Goal: Task Accomplishment & Management: Use online tool/utility

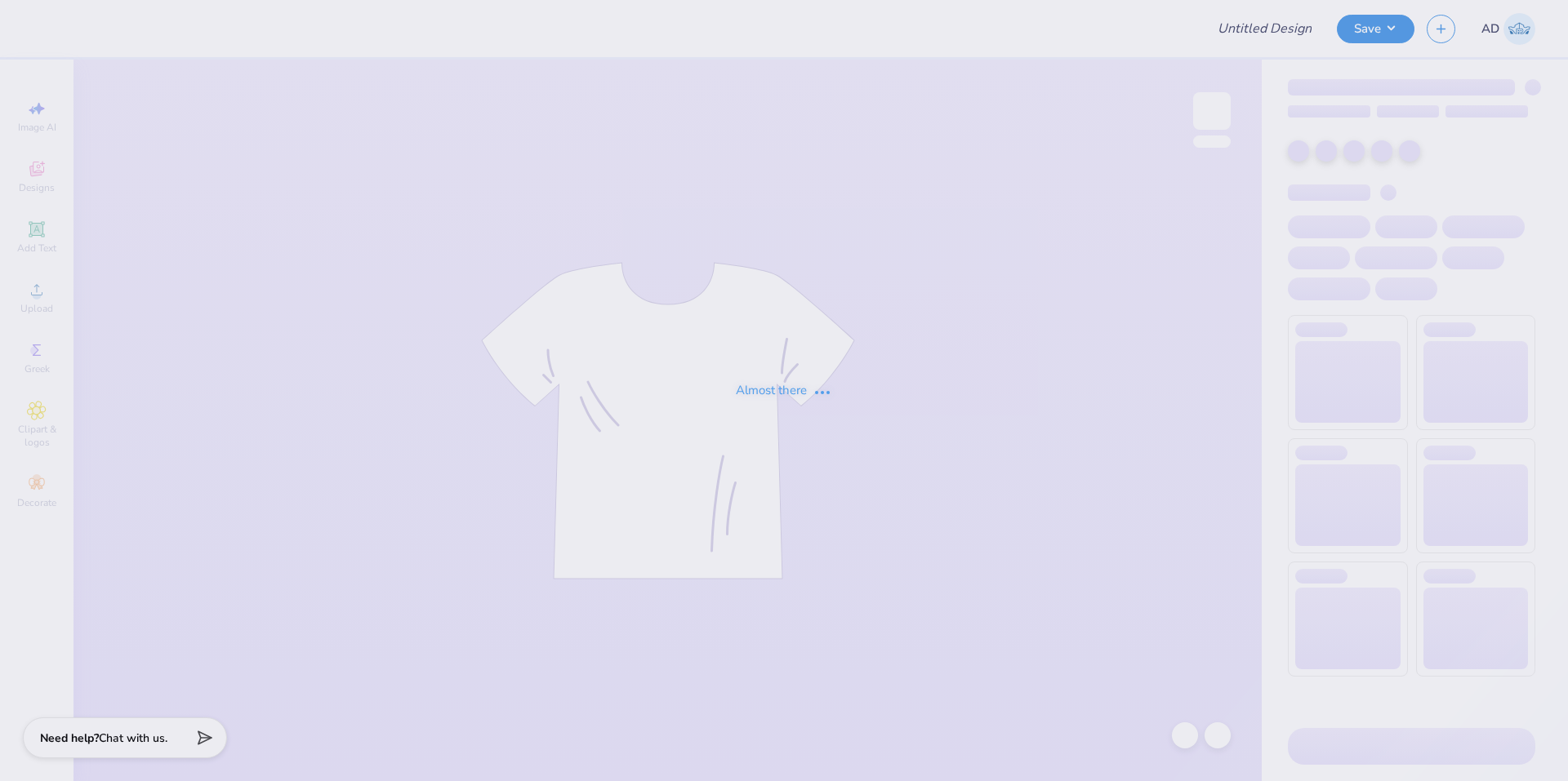
type input "Hats for [PERSON_NAME]!"
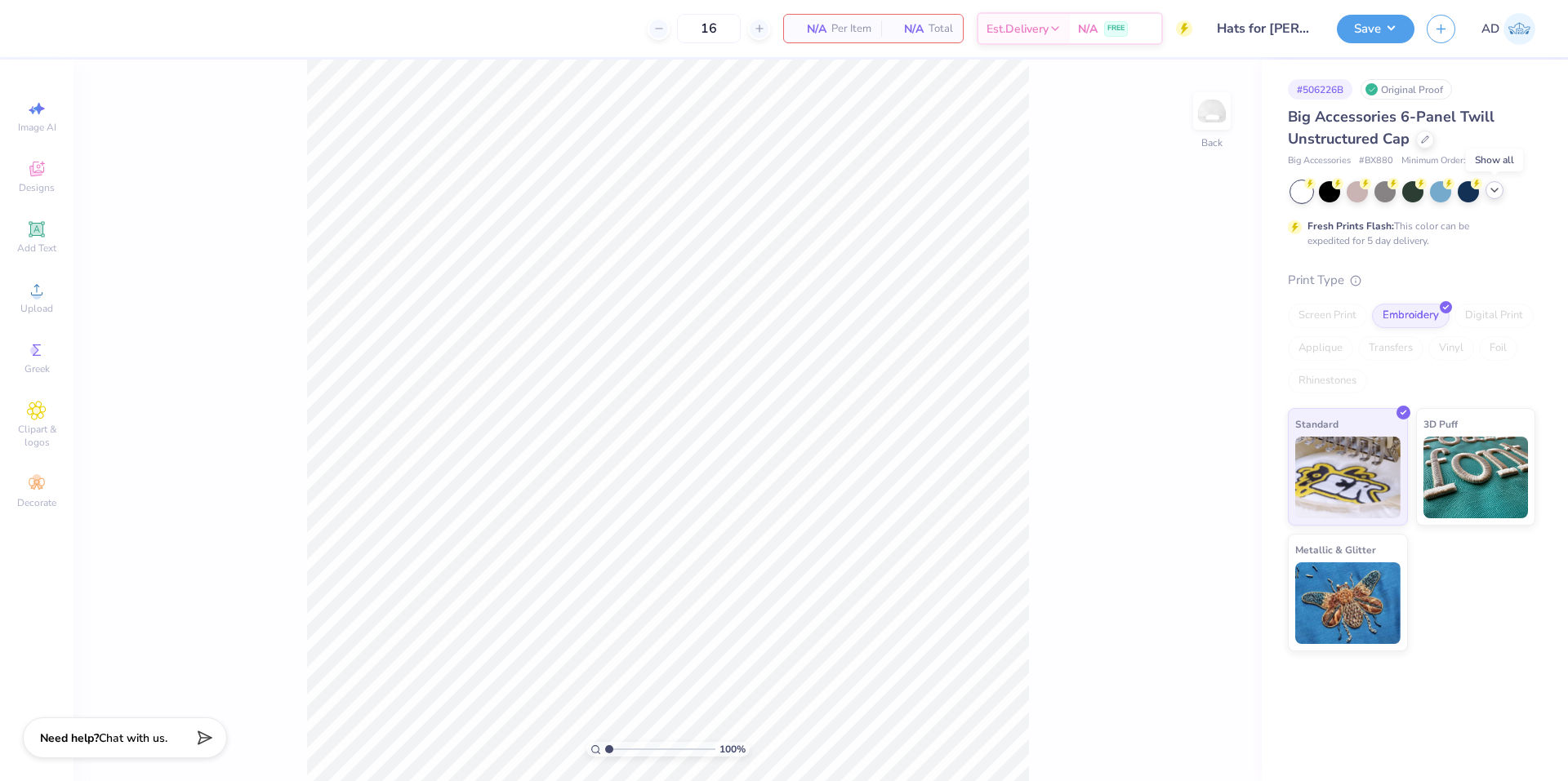
click at [1492, 193] on icon at bounding box center [1494, 190] width 13 height 13
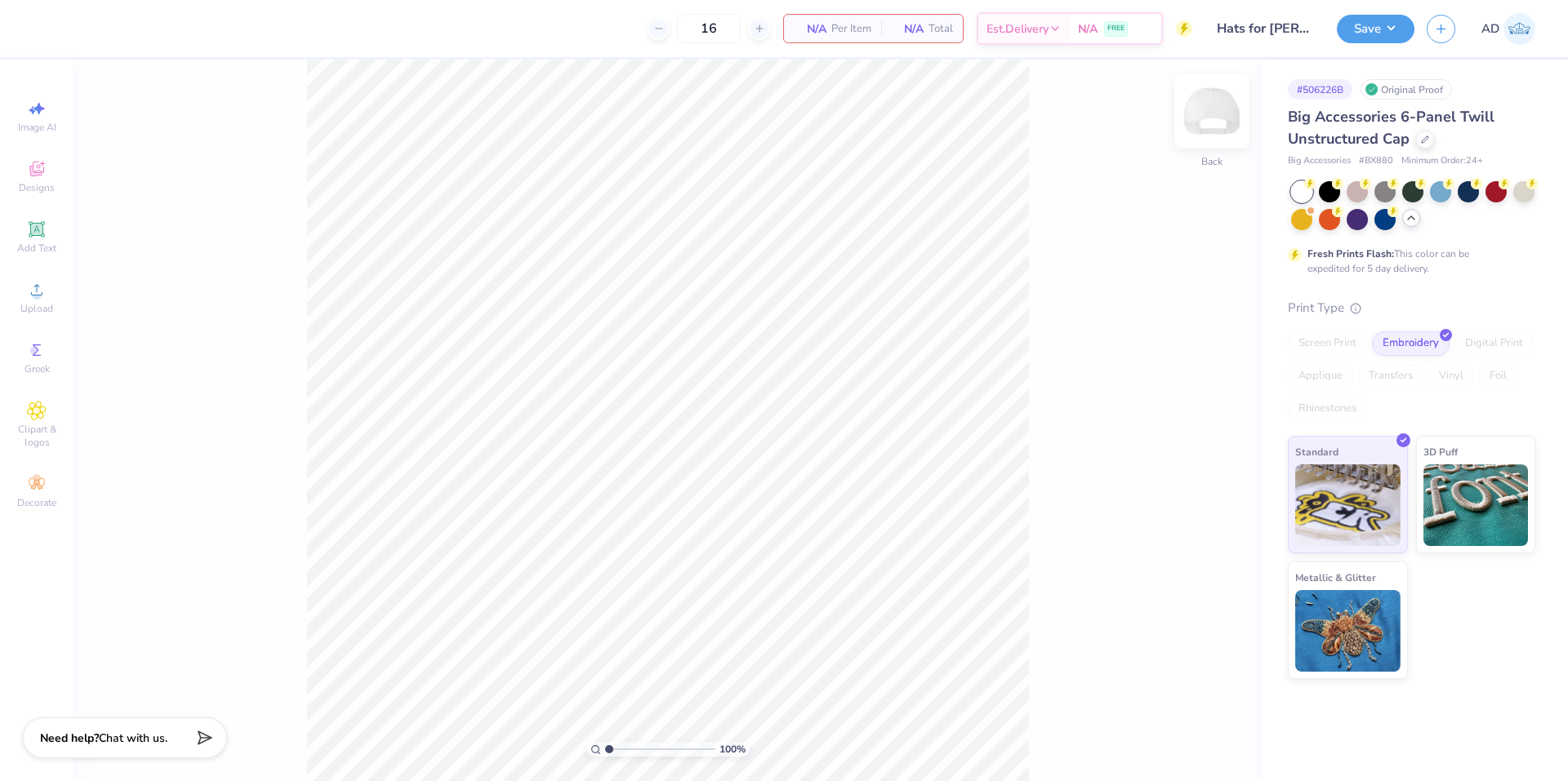
click at [1219, 97] on img at bounding box center [1212, 111] width 66 height 66
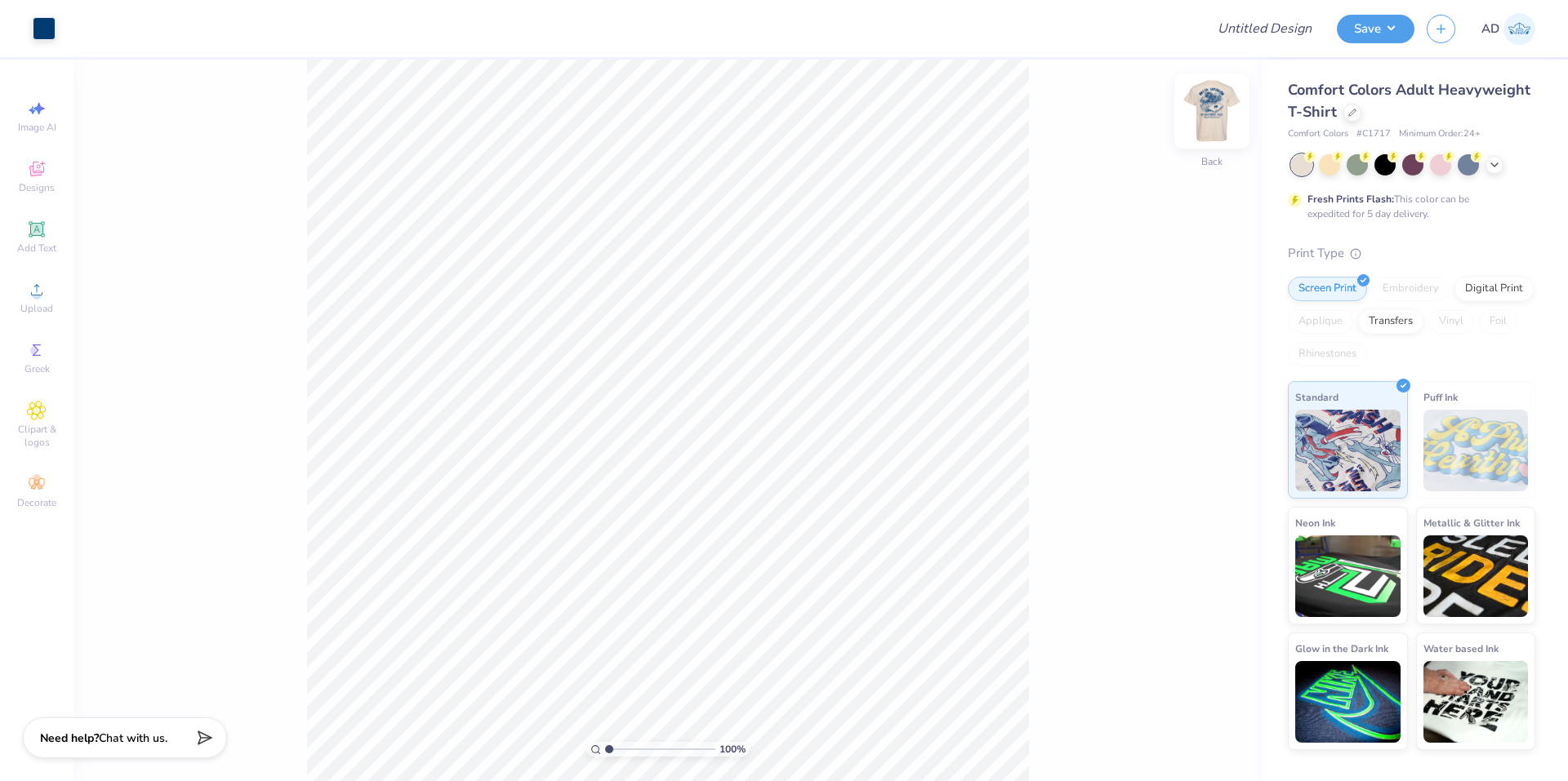
click at [1205, 121] on img at bounding box center [1212, 111] width 66 height 66
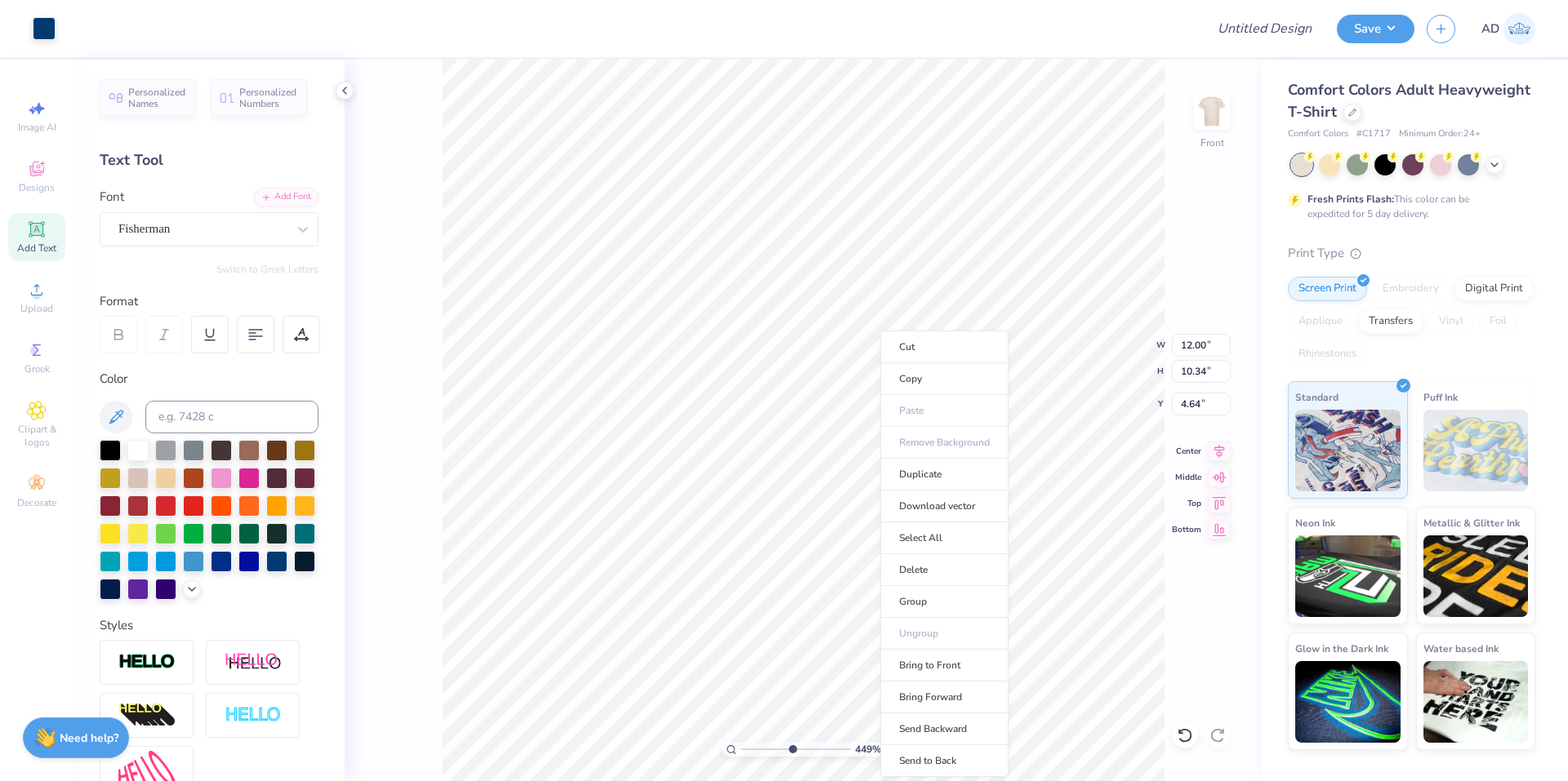
type input "4.48505343131629"
type input "12.00"
type input "10.34"
type input "4.64"
click at [914, 570] on li "Delete" at bounding box center [944, 570] width 128 height 32
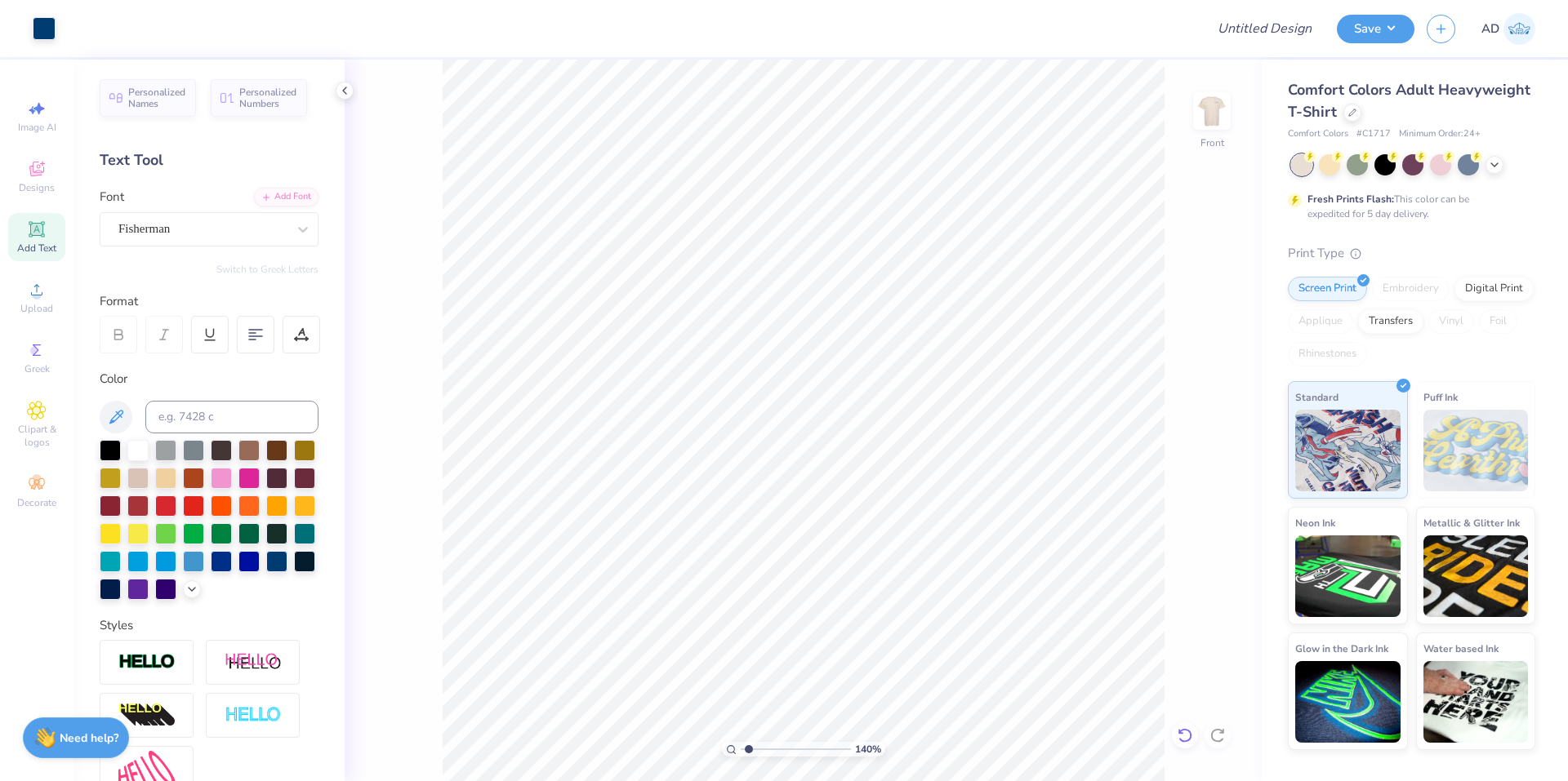
click at [1179, 732] on icon at bounding box center [1185, 735] width 16 height 16
click at [1187, 734] on icon at bounding box center [1185, 735] width 16 height 16
click at [1192, 734] on icon at bounding box center [1185, 735] width 16 height 16
click at [1189, 728] on icon at bounding box center [1185, 735] width 16 height 16
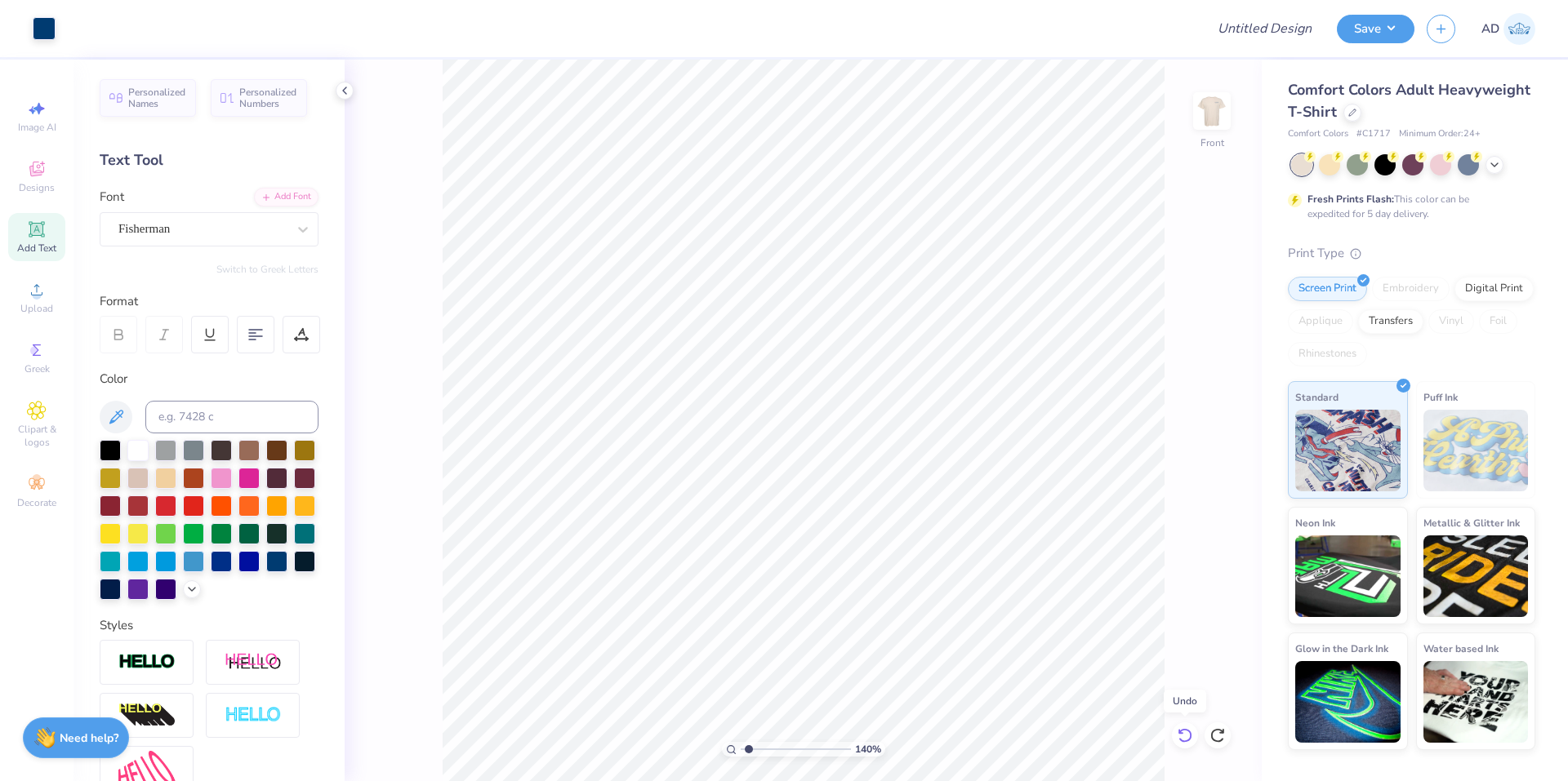
click at [1183, 730] on icon at bounding box center [1185, 735] width 14 height 14
click at [1191, 744] on div at bounding box center [1185, 735] width 26 height 26
click at [1191, 732] on icon at bounding box center [1185, 735] width 16 height 16
type input "1.39584517333909"
